Goal: Information Seeking & Learning: Learn about a topic

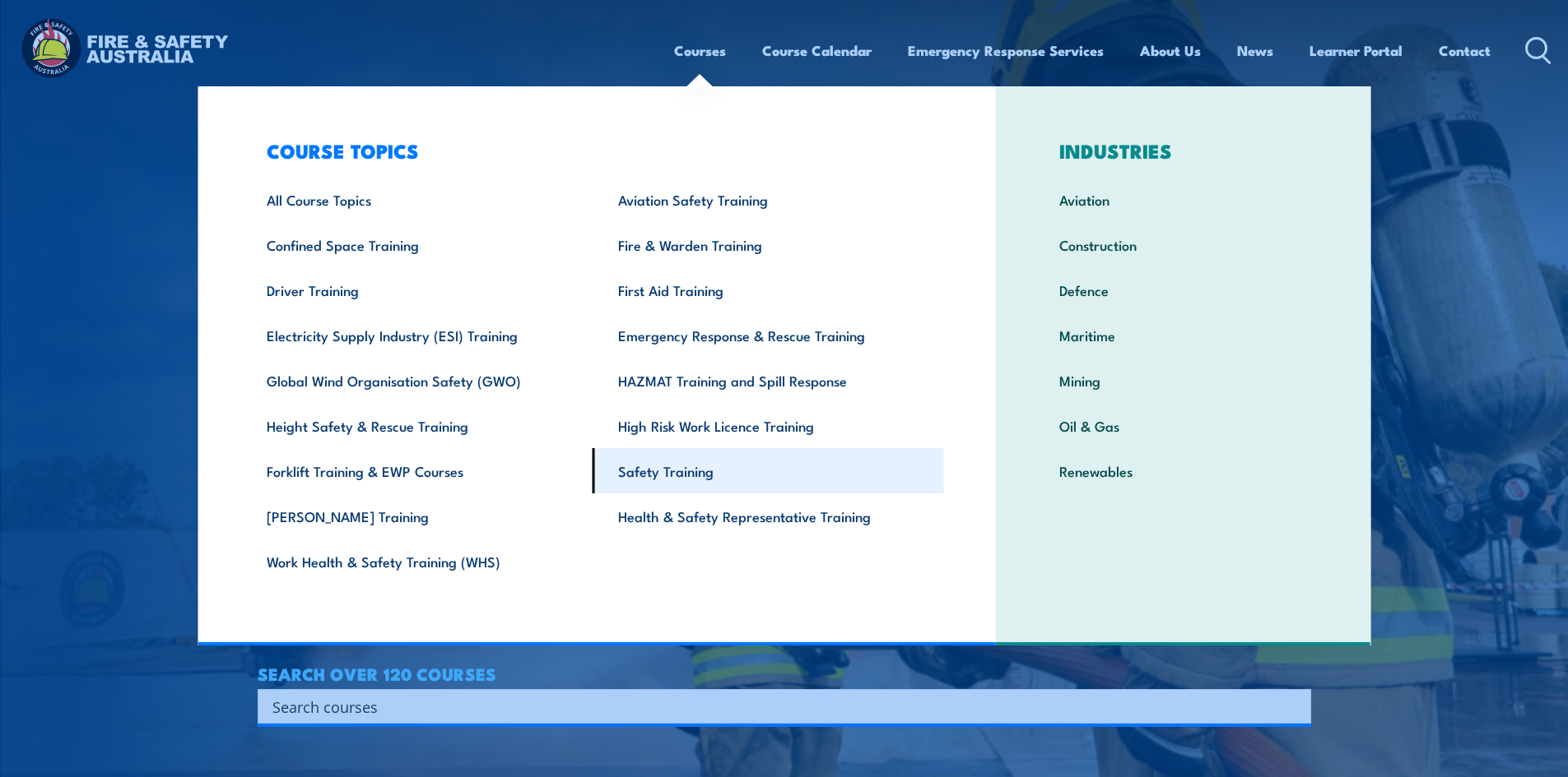
click at [633, 466] on link "Safety Training" at bounding box center [767, 470] width 352 height 45
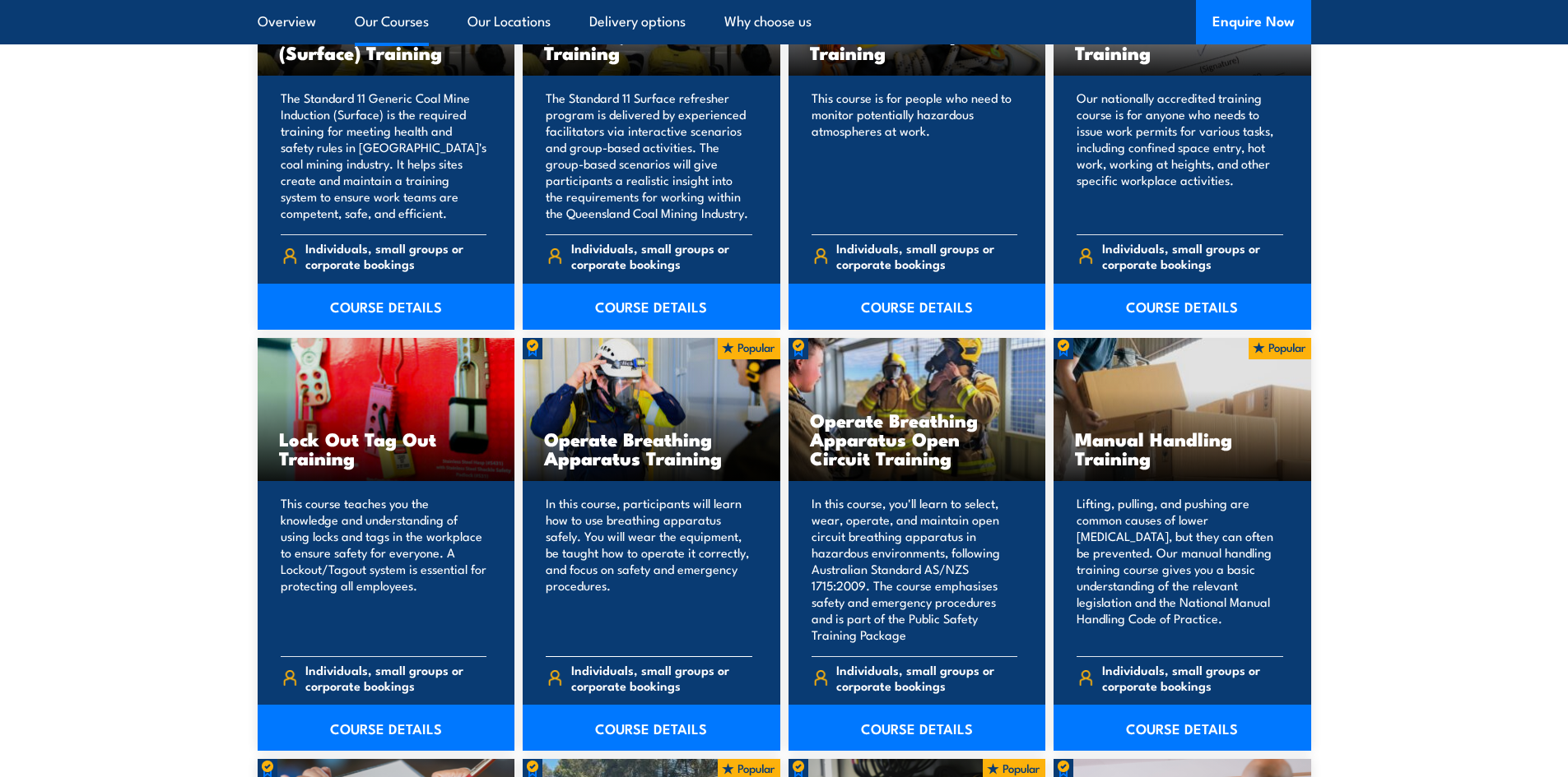
scroll to position [1481, 0]
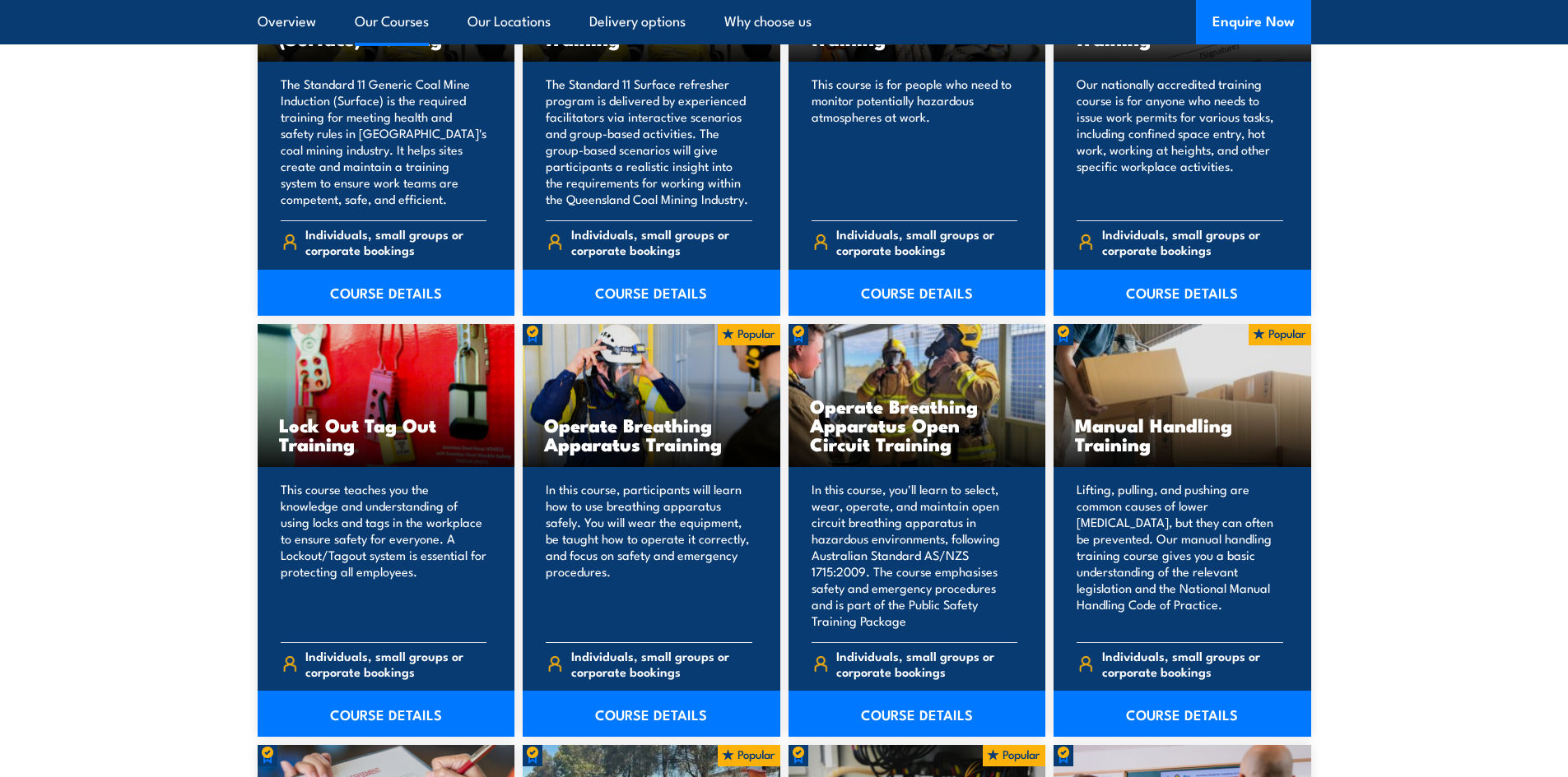
click at [620, 523] on p "In this course, participants will learn how to use breathing apparatus safely. …" at bounding box center [649, 555] width 206 height 148
click at [656, 718] on link "COURSE DETAILS" at bounding box center [652, 714] width 257 height 46
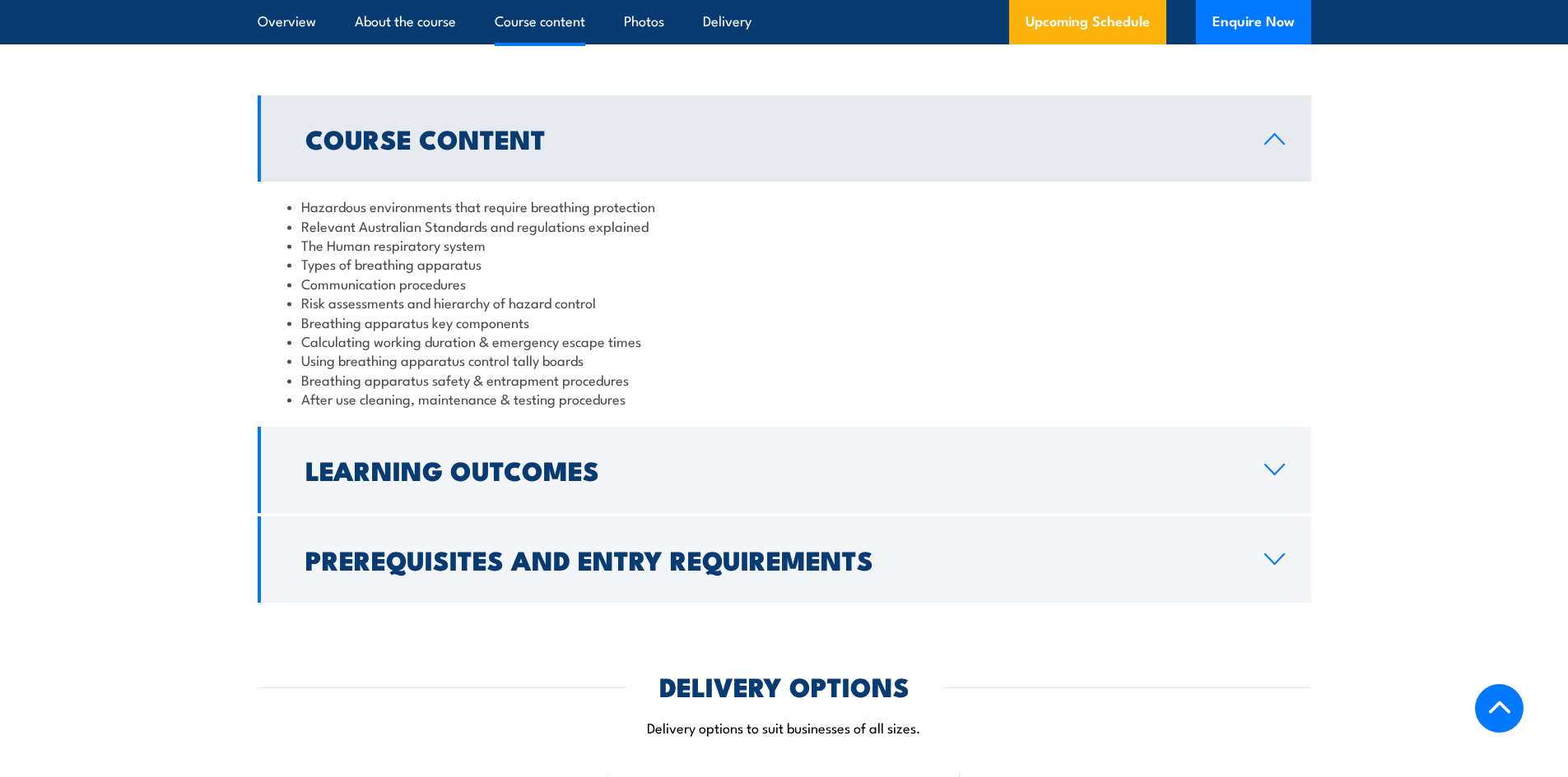
scroll to position [1316, 0]
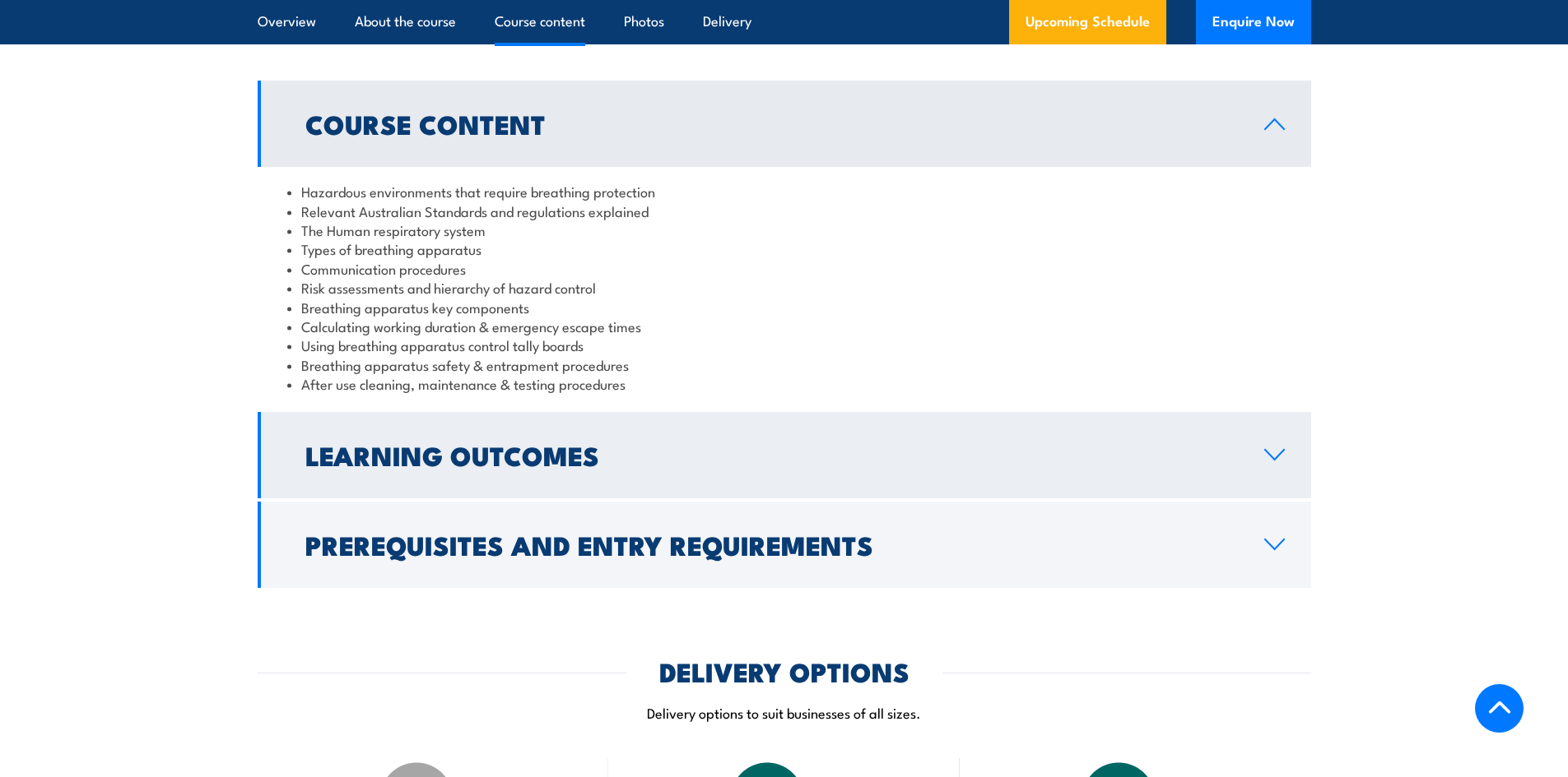
click at [1264, 462] on icon at bounding box center [1274, 455] width 22 height 14
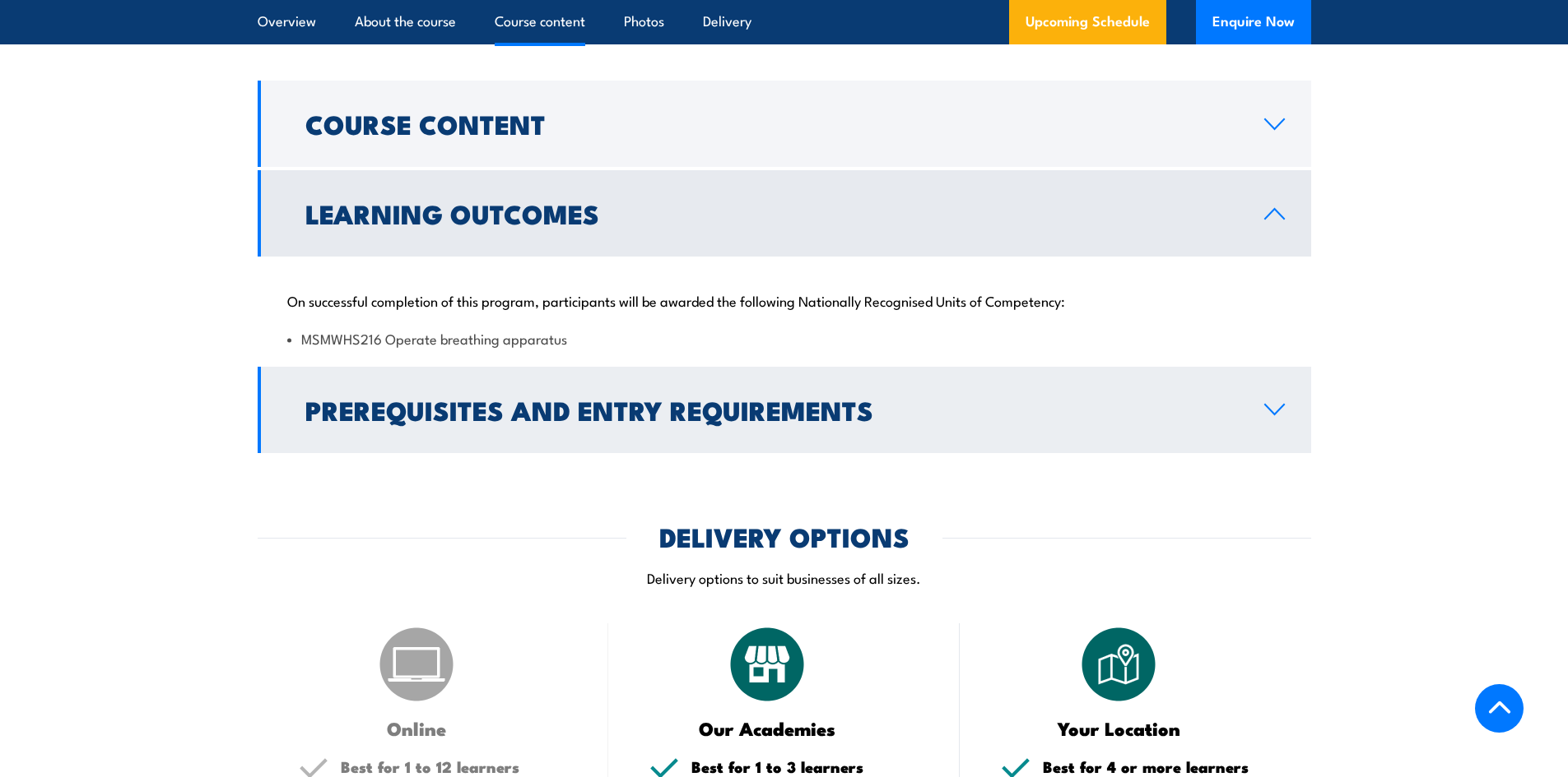
click at [1279, 436] on link "Prerequisites and Entry Requirements" at bounding box center [783, 410] width 1053 height 87
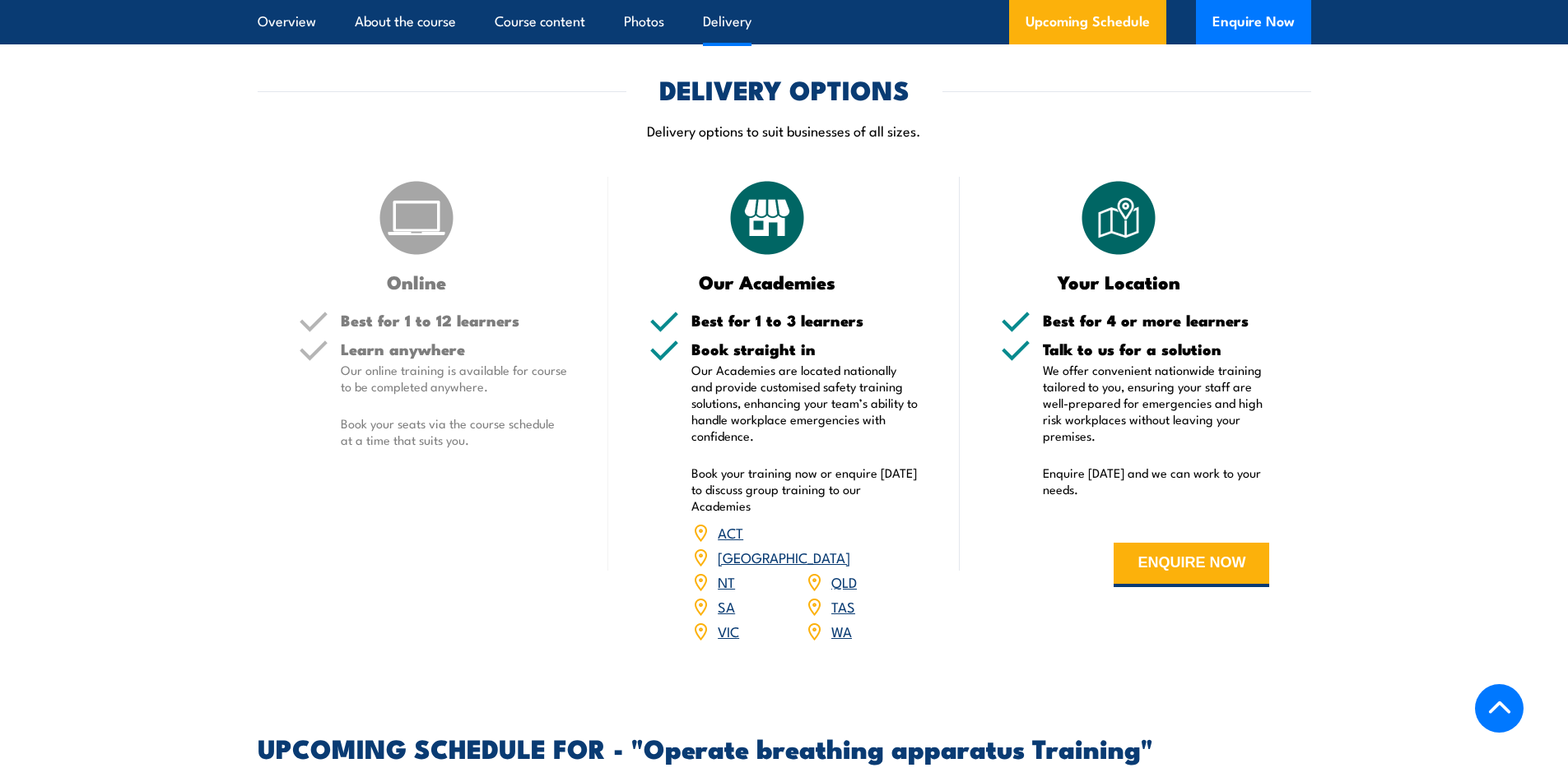
scroll to position [1810, 0]
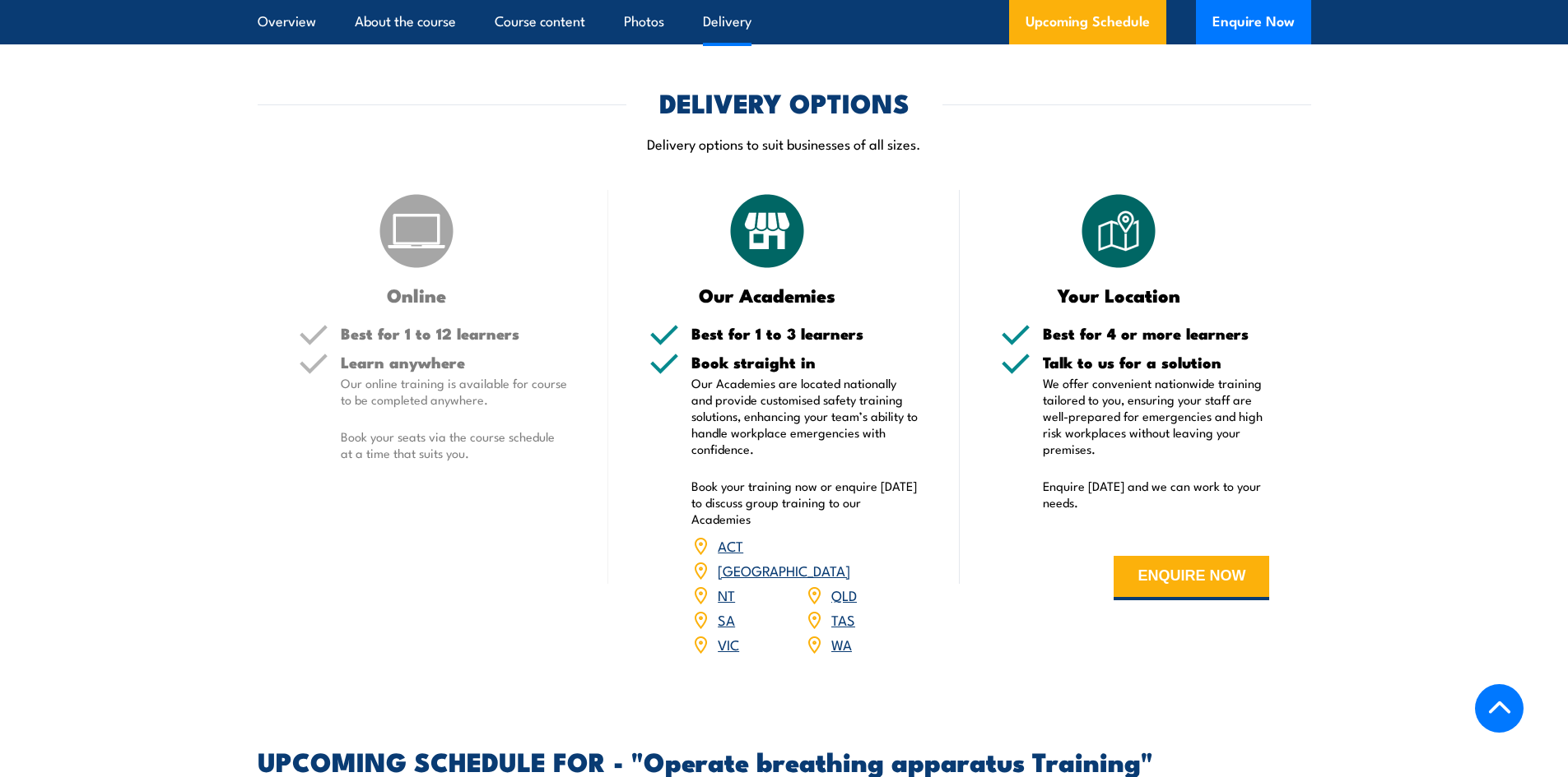
click at [729, 555] on link "ACT" at bounding box center [730, 545] width 25 height 19
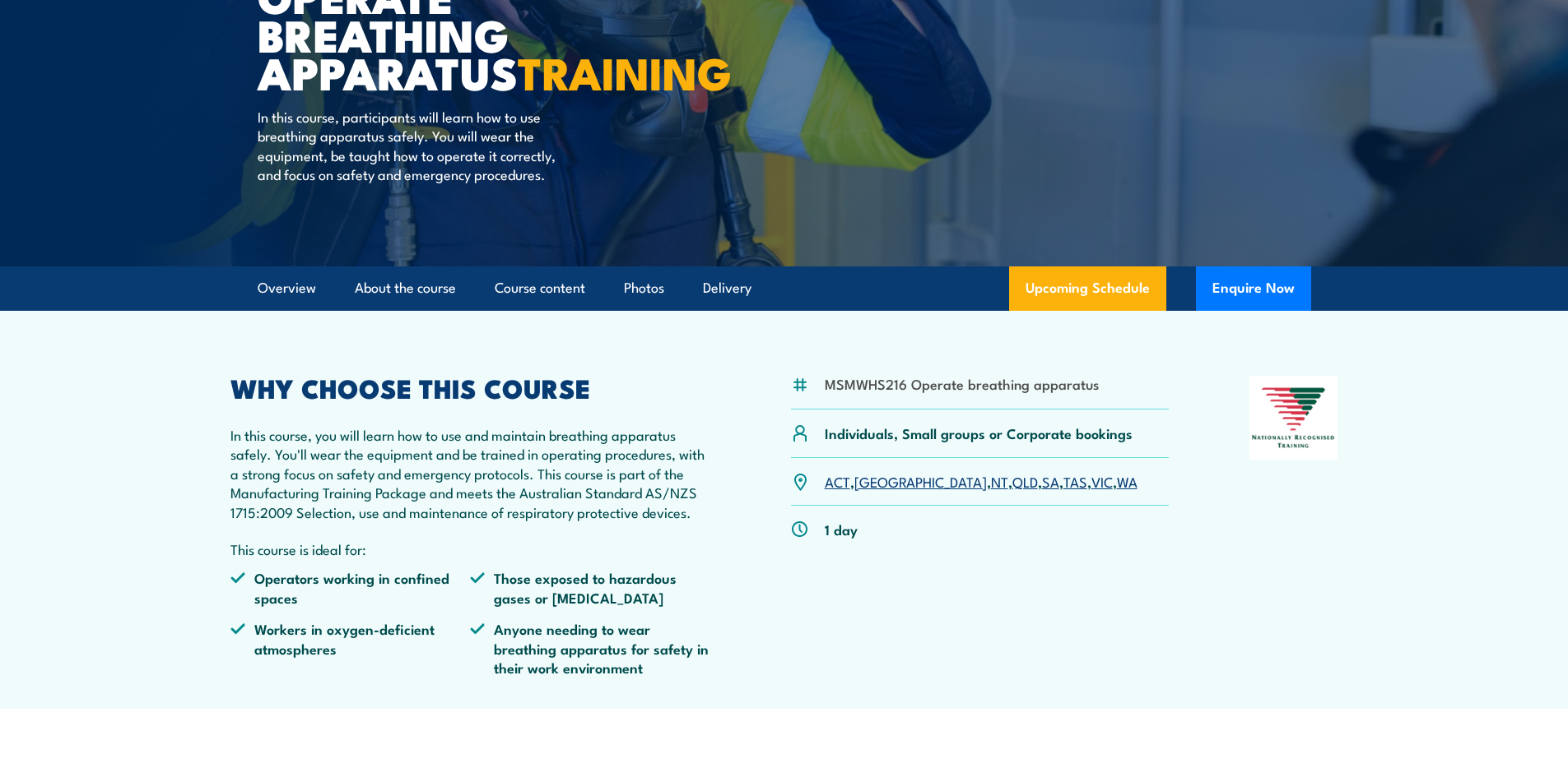
scroll to position [77, 0]
